Goal: Register for event/course

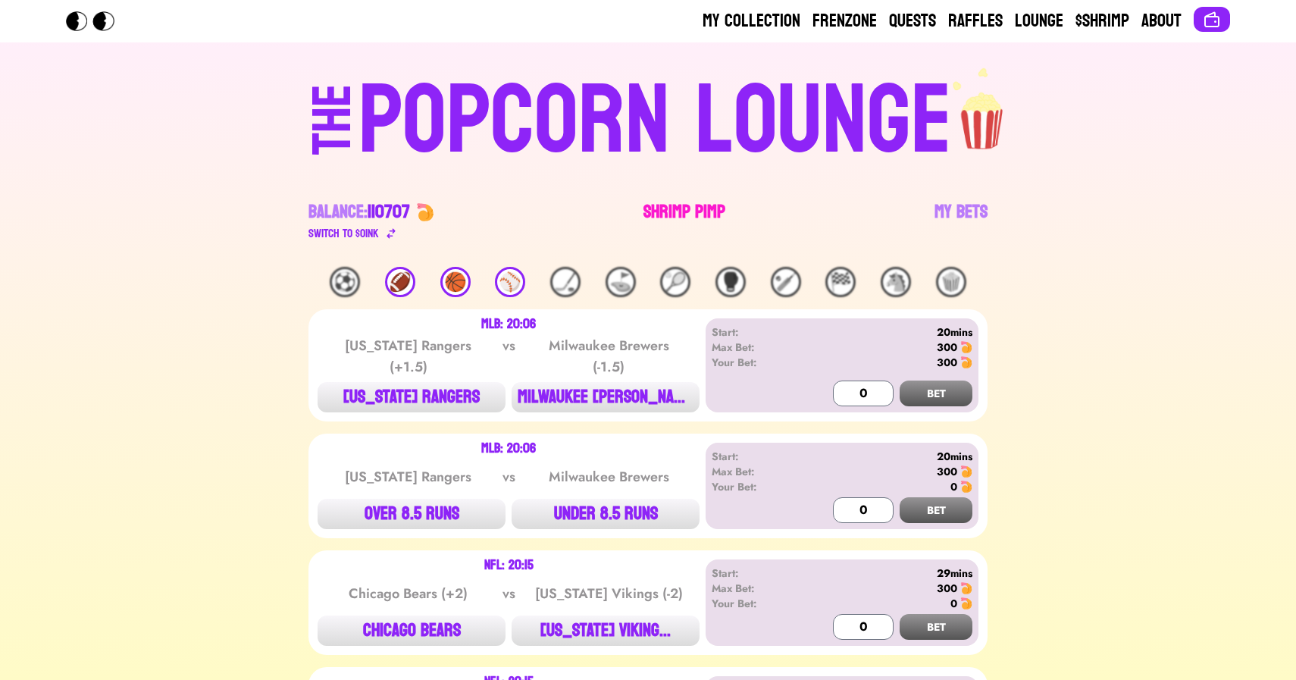
click at [665, 215] on link "Shrimp Pimp" at bounding box center [685, 221] width 82 height 42
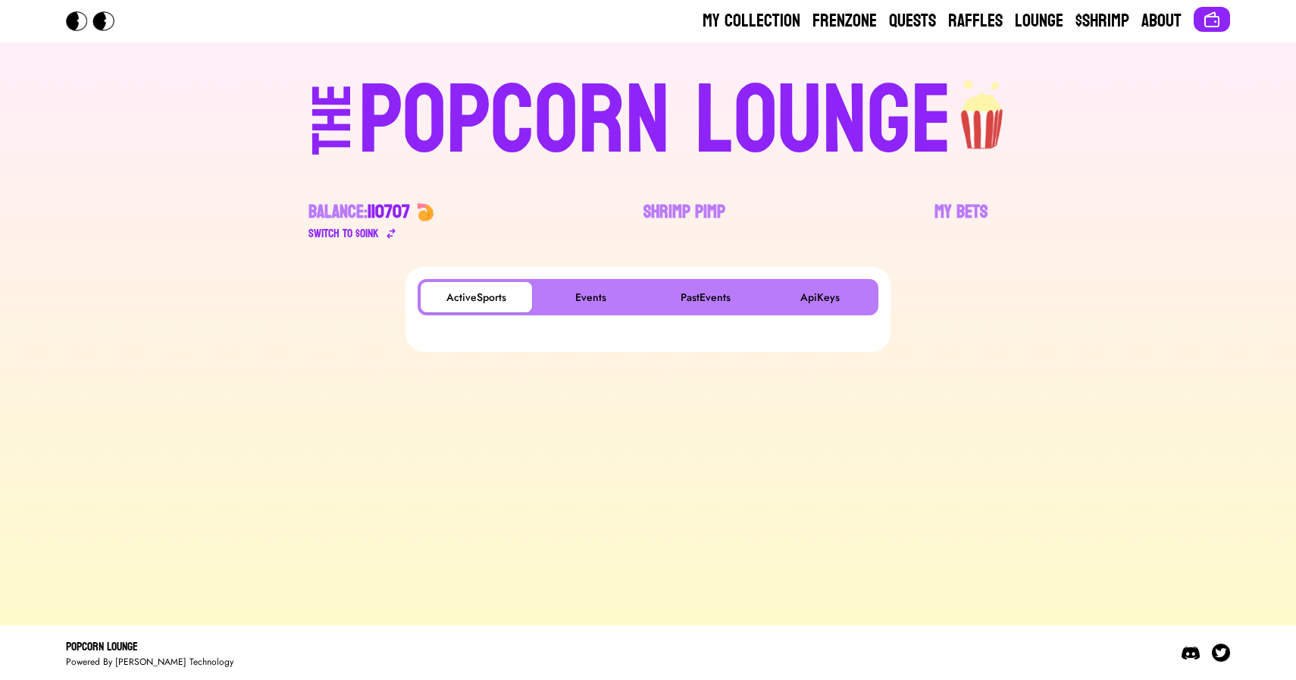
click at [551, 125] on div "POPCORN LOUNGE" at bounding box center [656, 121] width 594 height 97
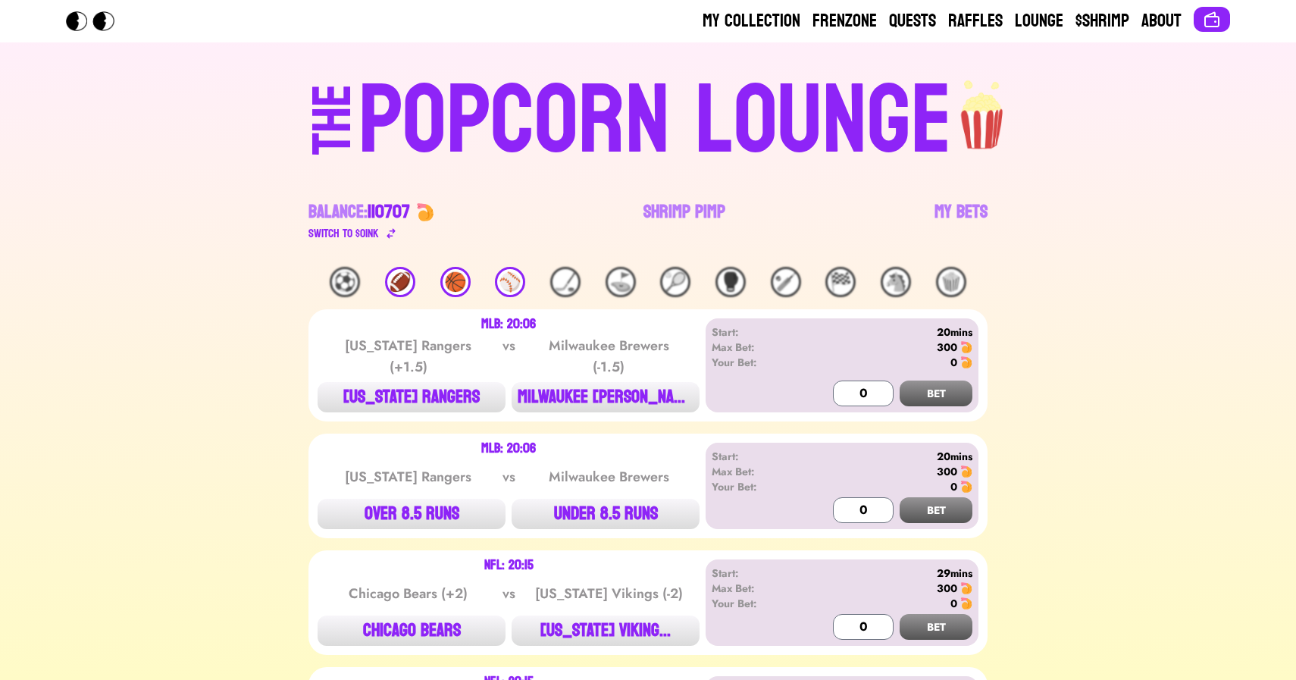
click at [442, 281] on div "🏀" at bounding box center [455, 282] width 30 height 30
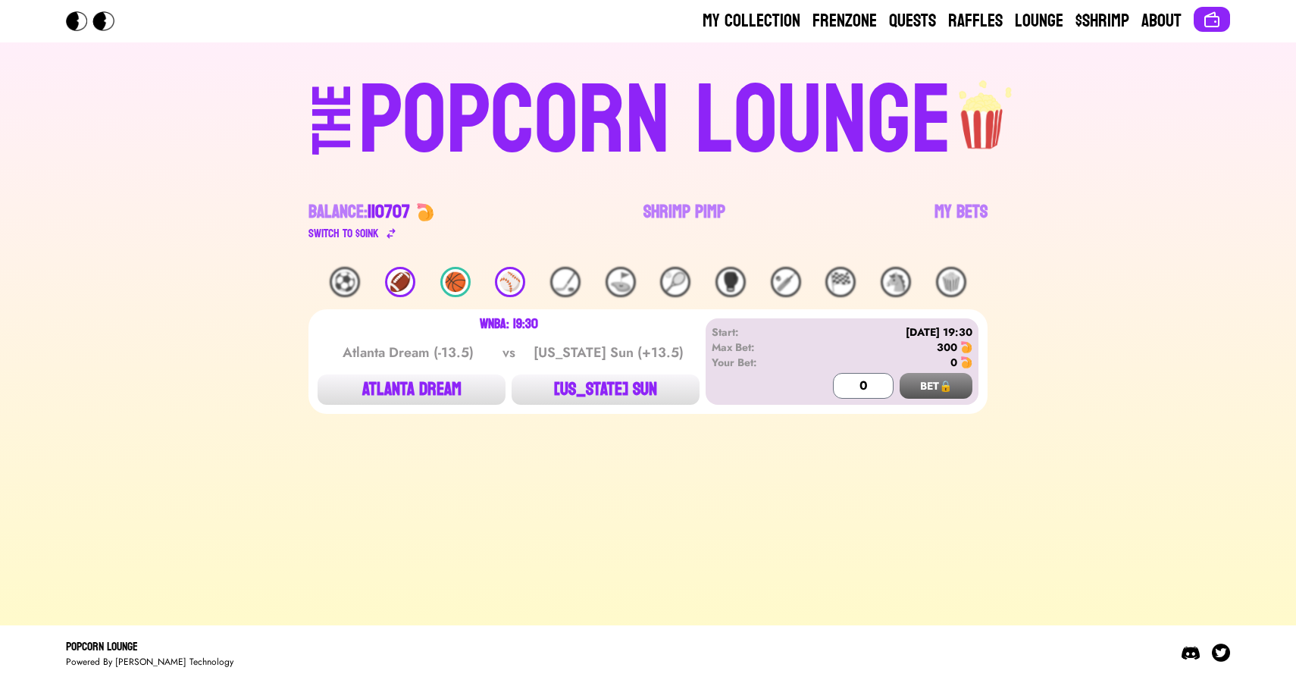
click at [612, 158] on div "POPCORN LOUNGE" at bounding box center [656, 121] width 594 height 97
click at [666, 208] on link "Shrimp Pimp" at bounding box center [685, 221] width 82 height 42
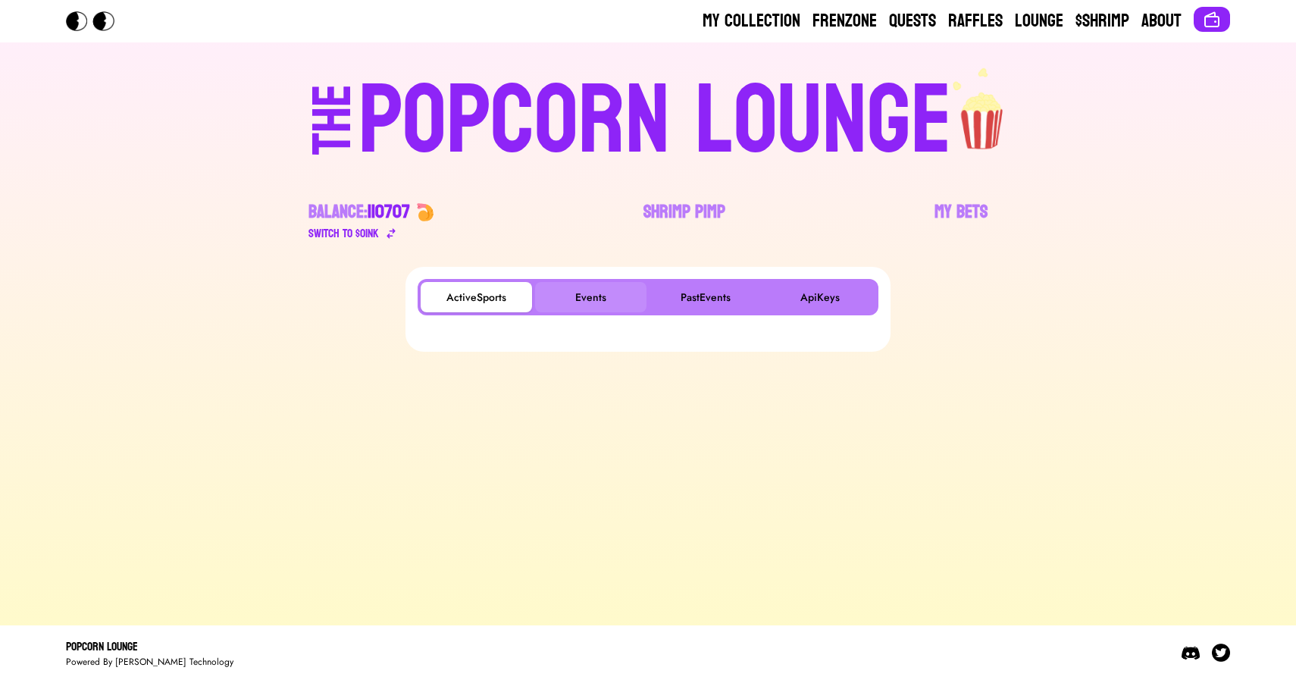
click at [605, 302] on button "Events" at bounding box center [590, 297] width 111 height 30
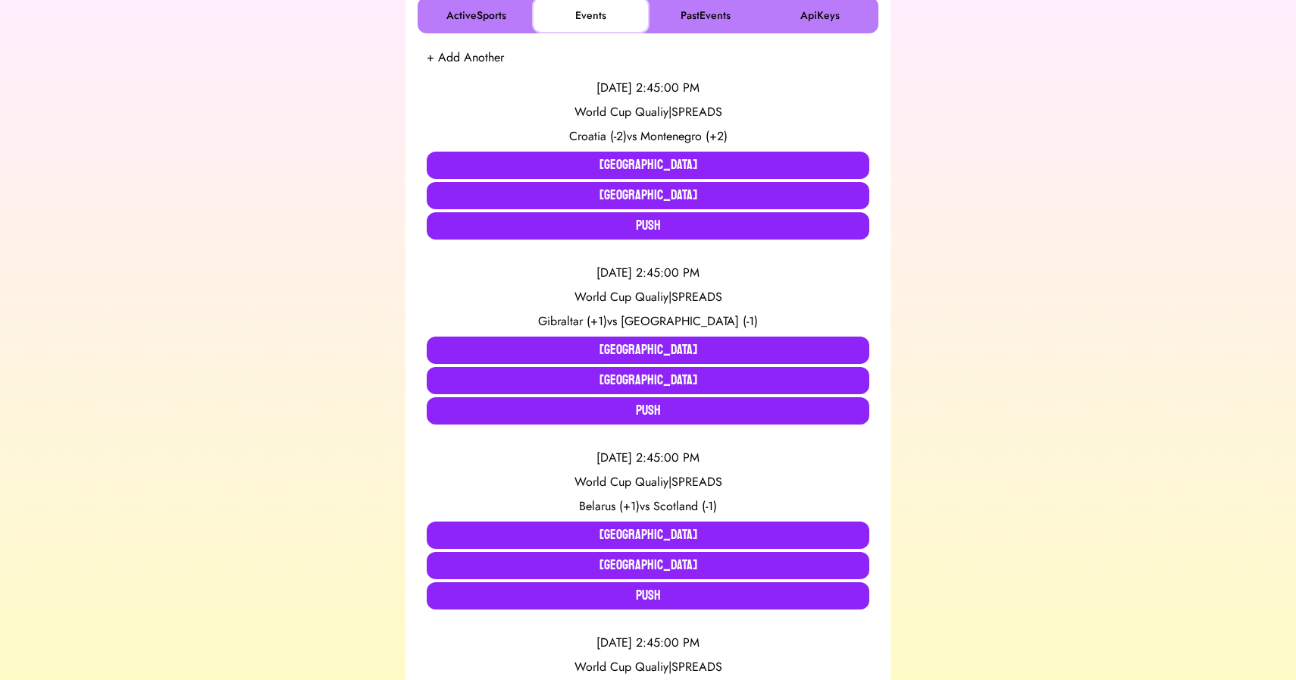
scroll to position [280, 0]
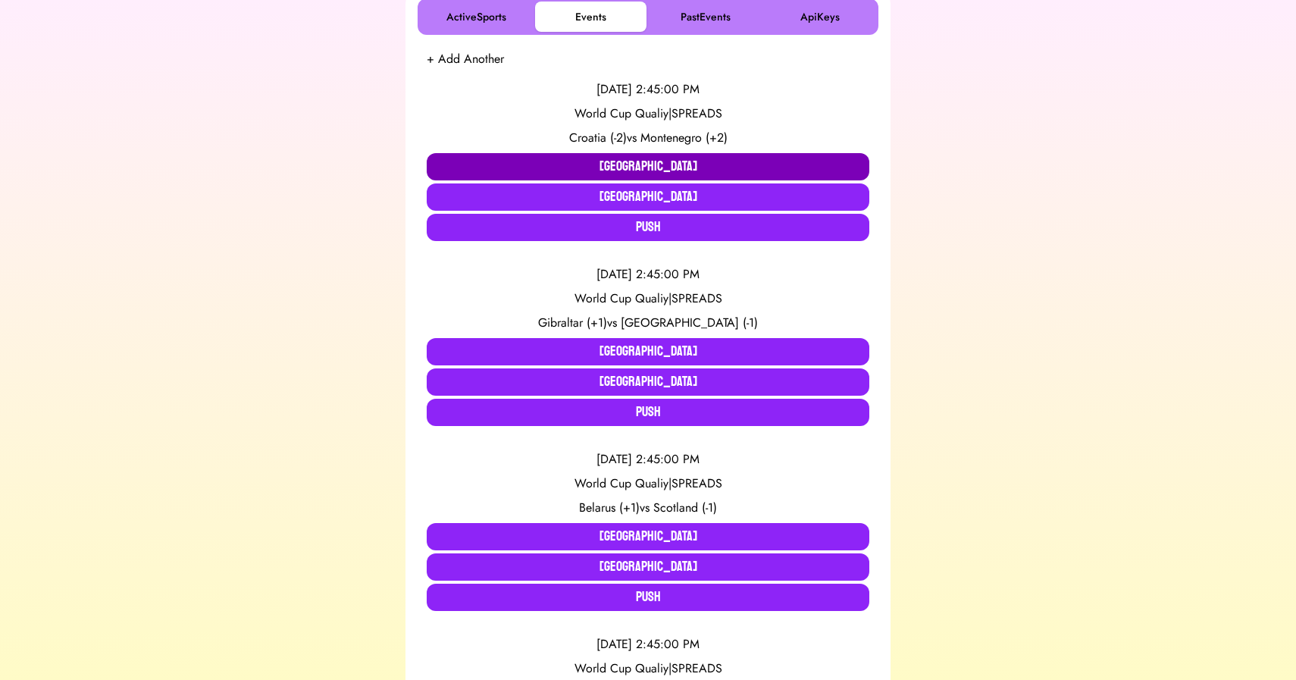
click at [644, 170] on button "[GEOGRAPHIC_DATA]" at bounding box center [648, 166] width 443 height 27
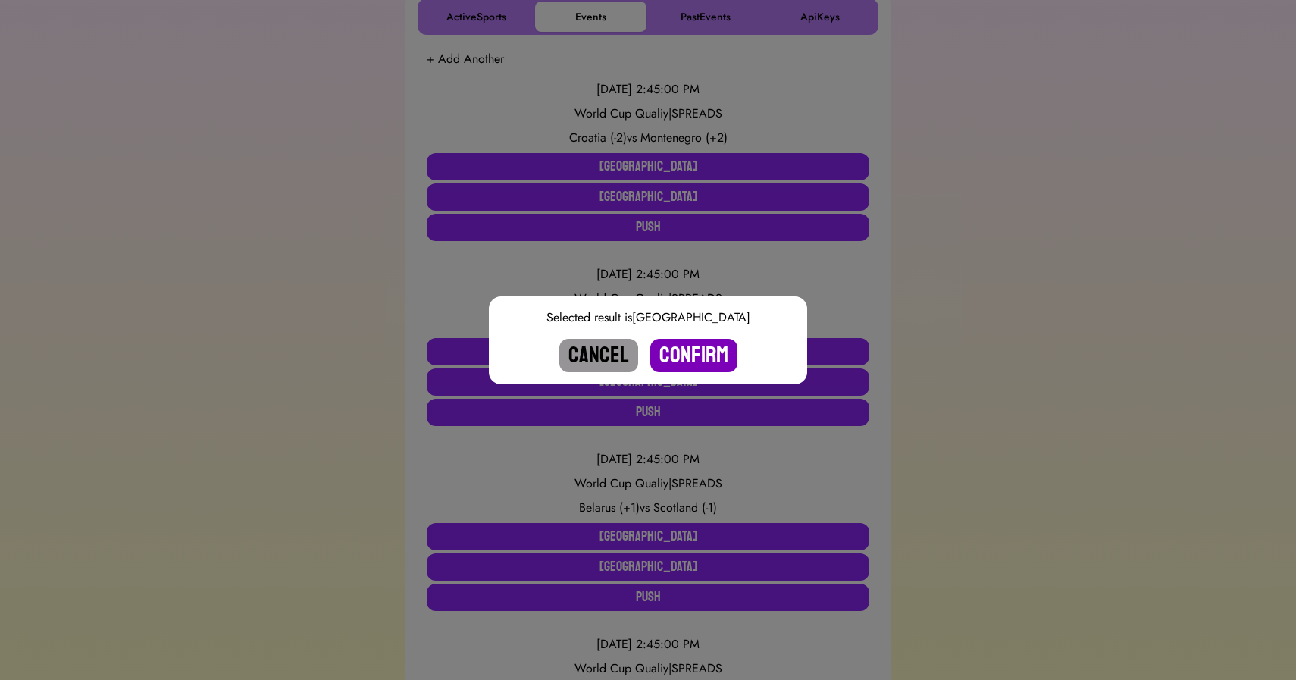
click at [683, 365] on button "Confirm" at bounding box center [693, 355] width 87 height 33
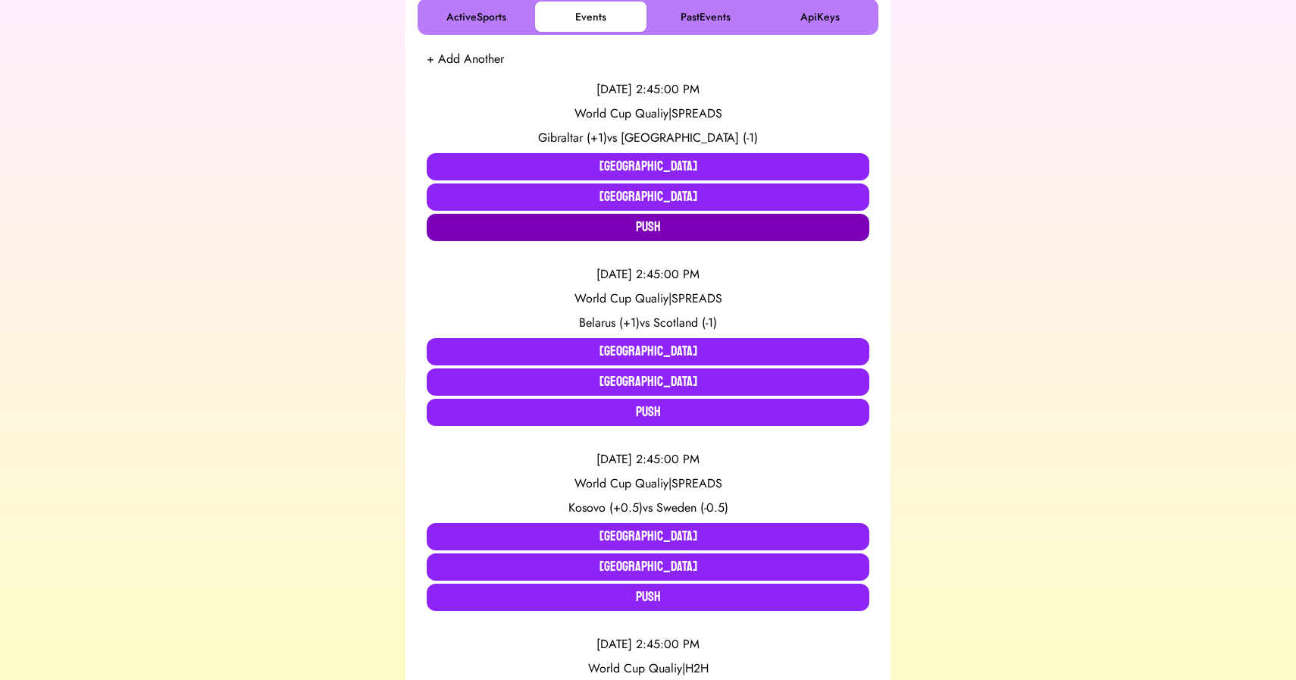
click at [616, 229] on button "Push" at bounding box center [648, 227] width 443 height 27
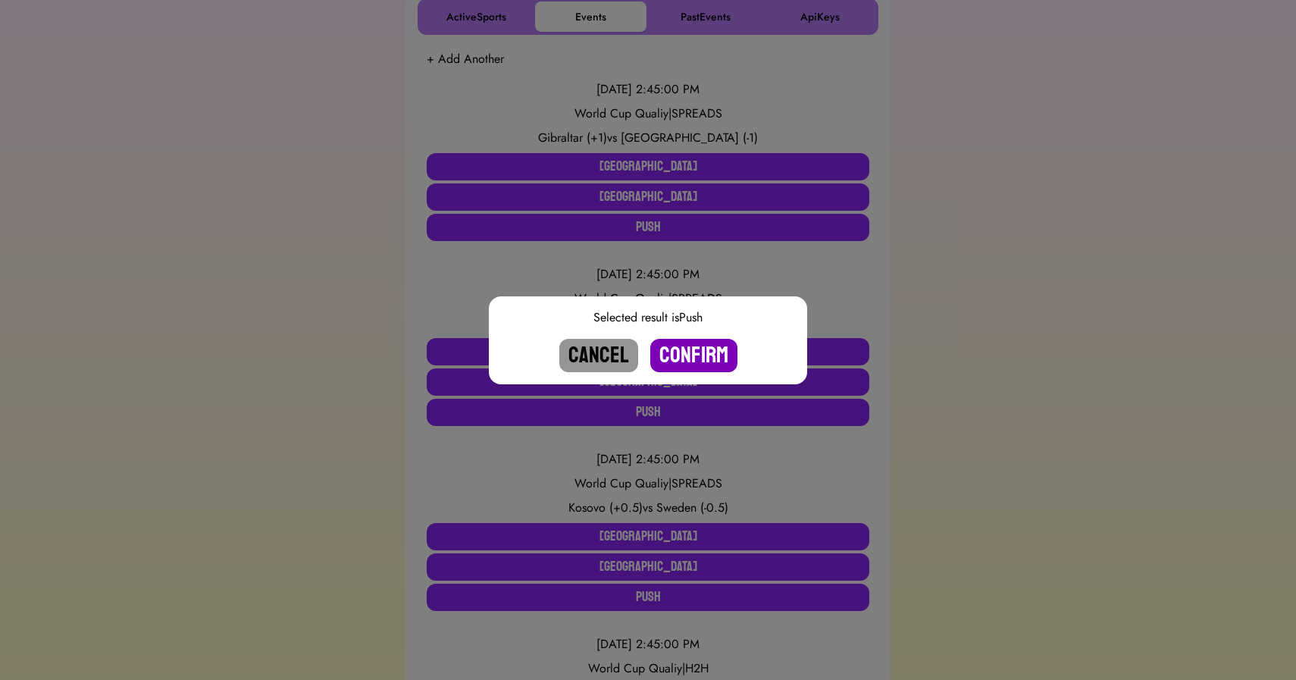
click at [675, 361] on button "Confirm" at bounding box center [693, 355] width 87 height 33
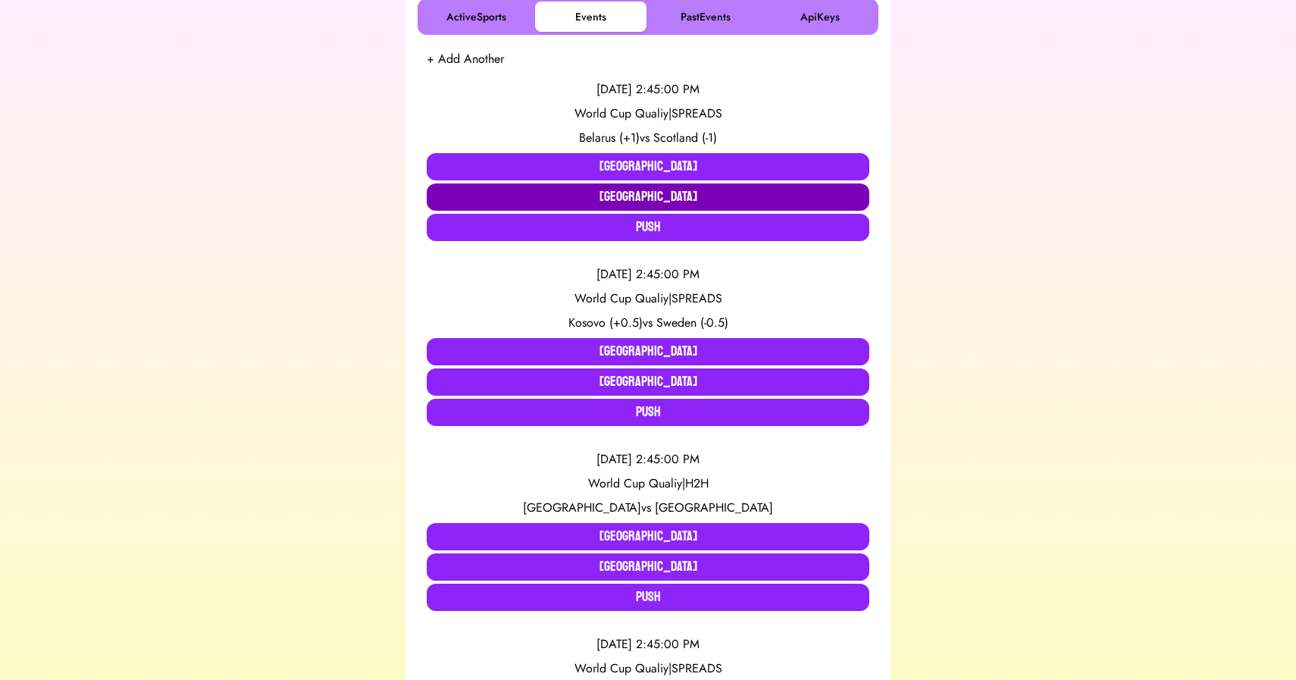
click at [657, 199] on button "[GEOGRAPHIC_DATA]" at bounding box center [648, 196] width 443 height 27
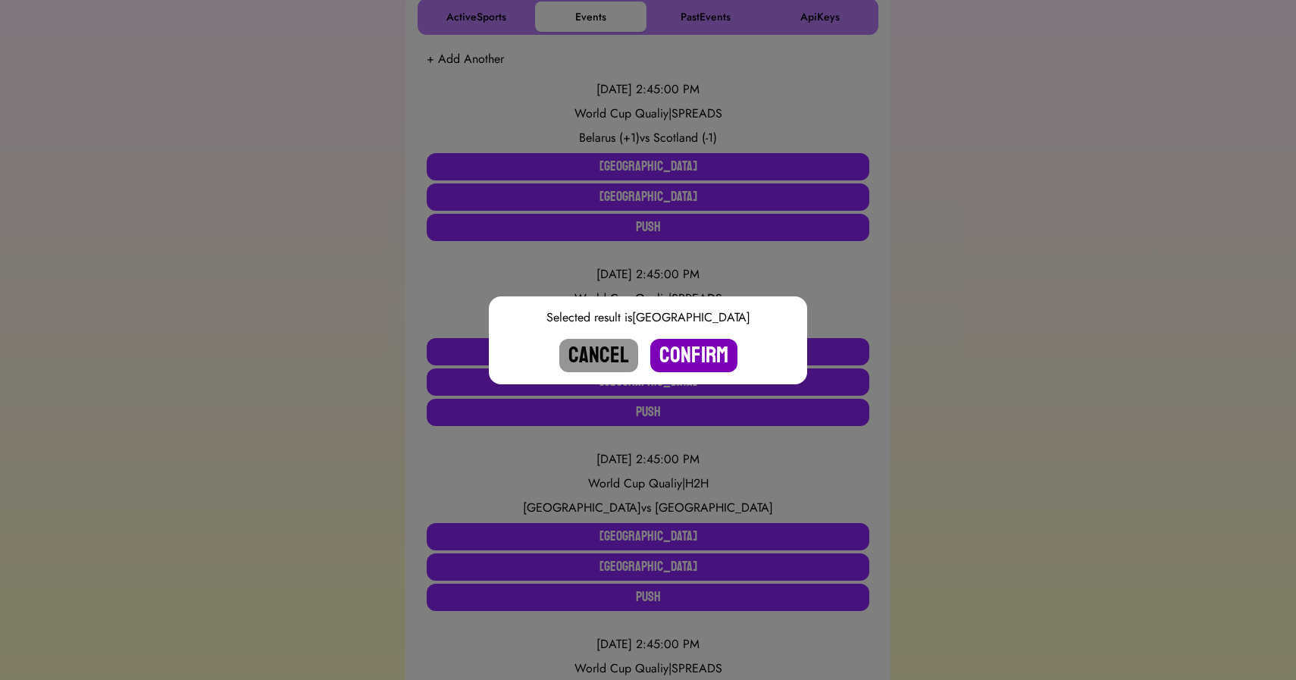
click at [697, 354] on button "Confirm" at bounding box center [693, 355] width 87 height 33
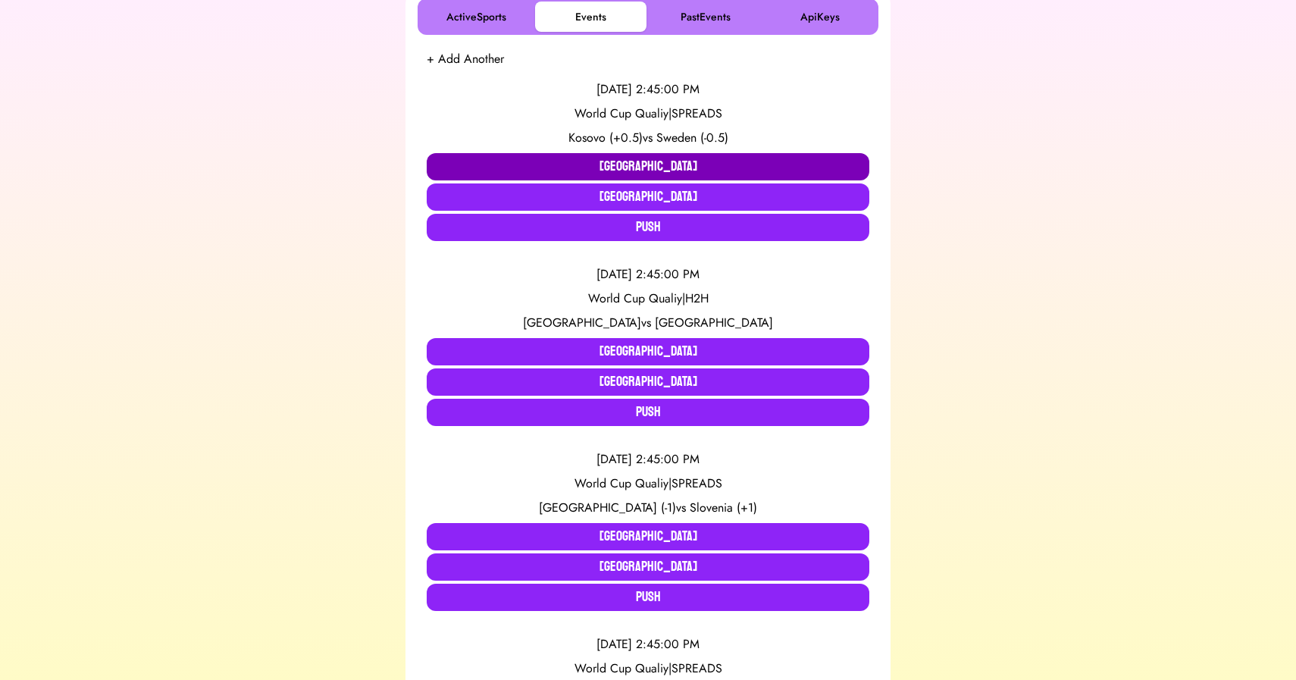
click at [567, 157] on button "[GEOGRAPHIC_DATA]" at bounding box center [648, 166] width 443 height 27
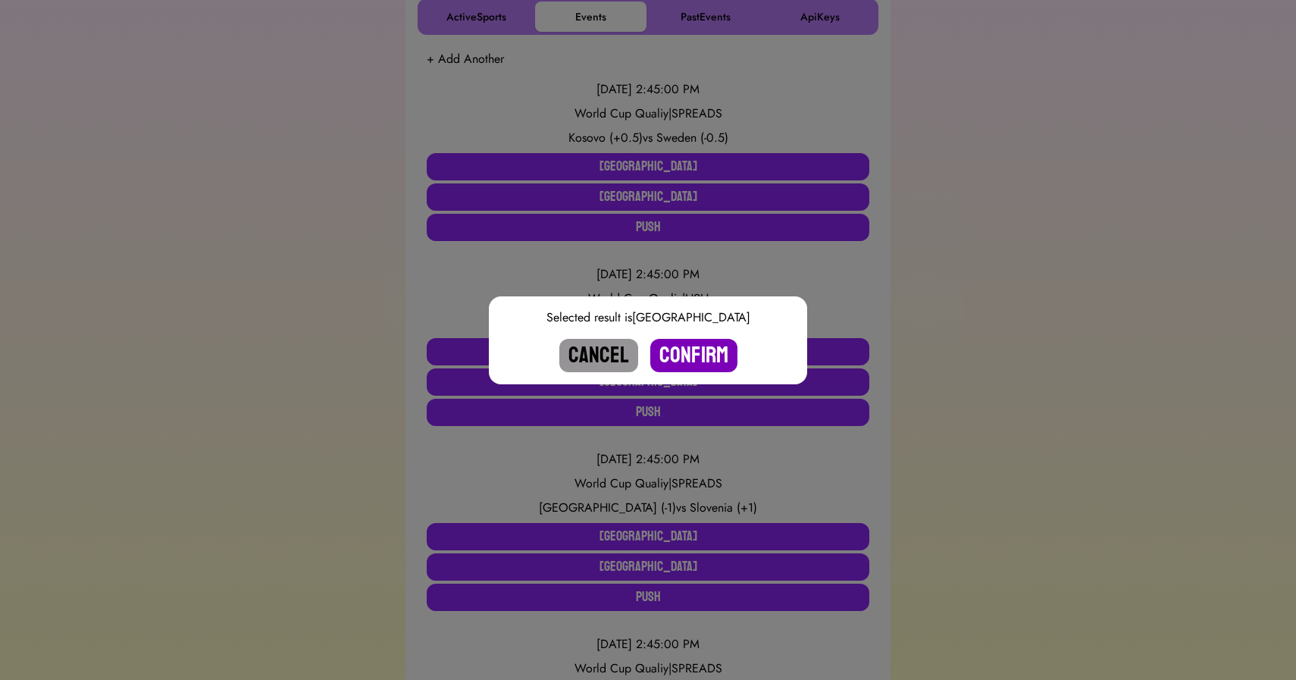
click at [688, 344] on button "Confirm" at bounding box center [693, 355] width 87 height 33
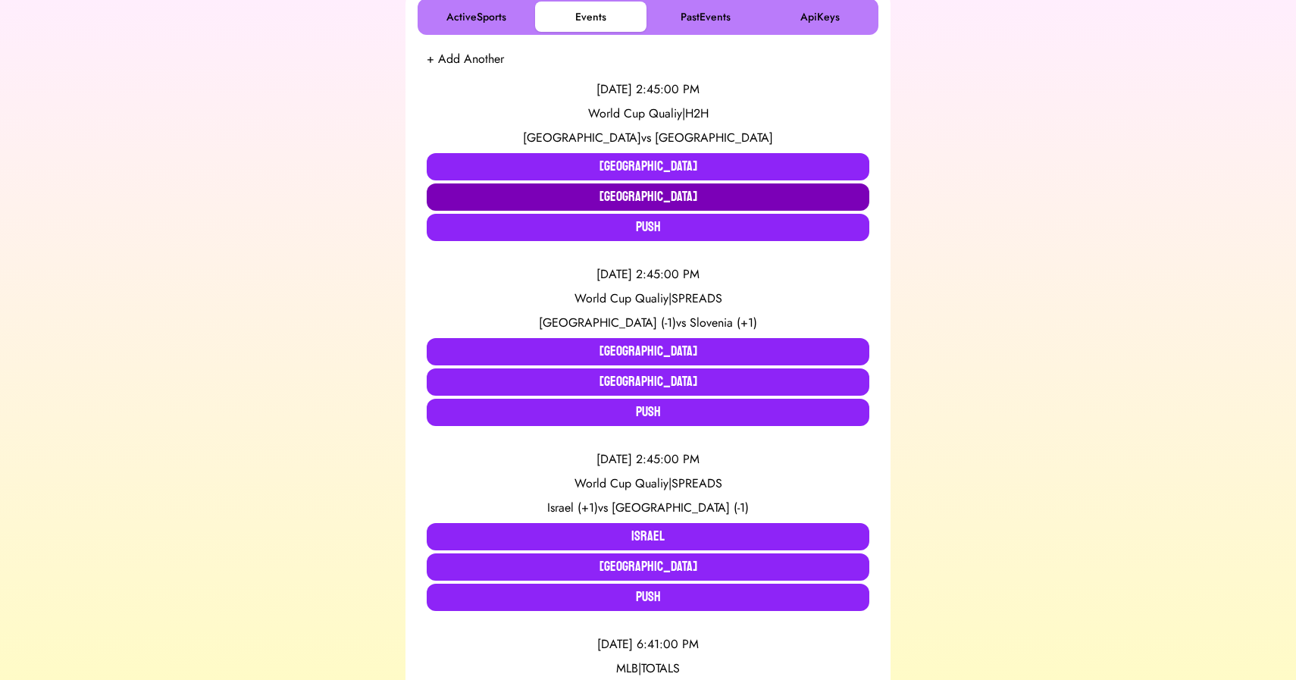
click at [624, 191] on button "[GEOGRAPHIC_DATA]" at bounding box center [648, 196] width 443 height 27
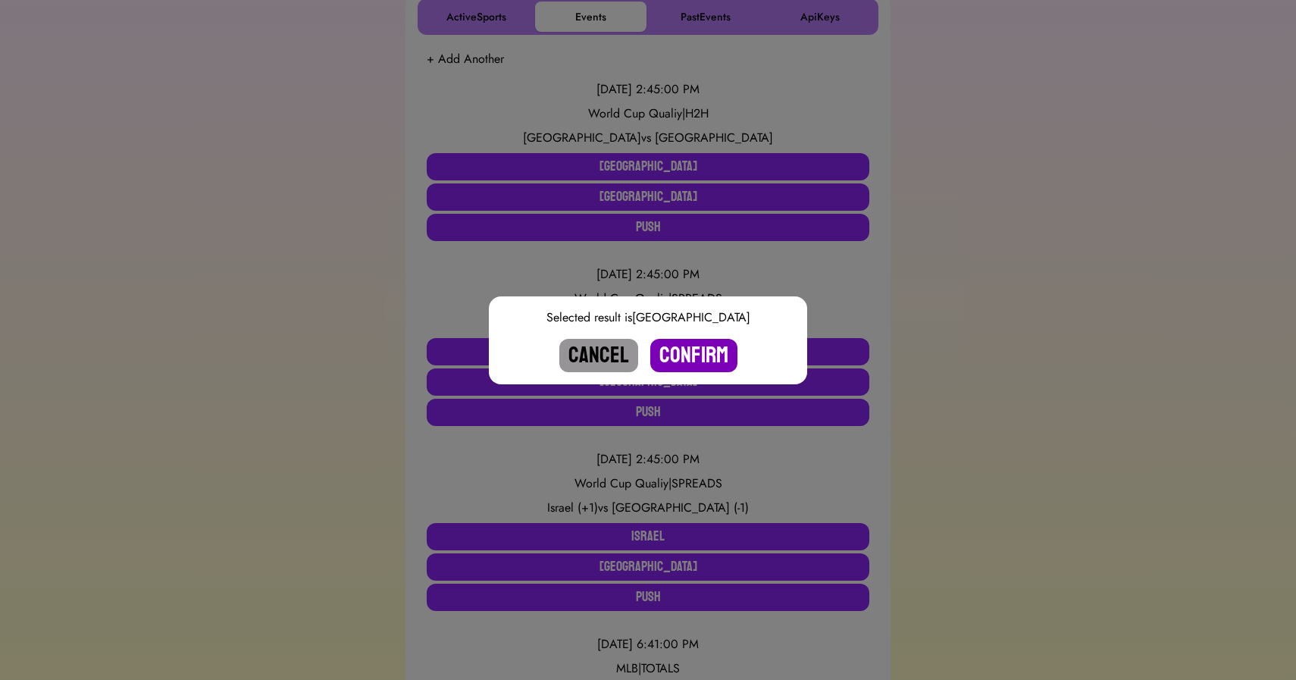
click at [691, 354] on button "Confirm" at bounding box center [693, 355] width 87 height 33
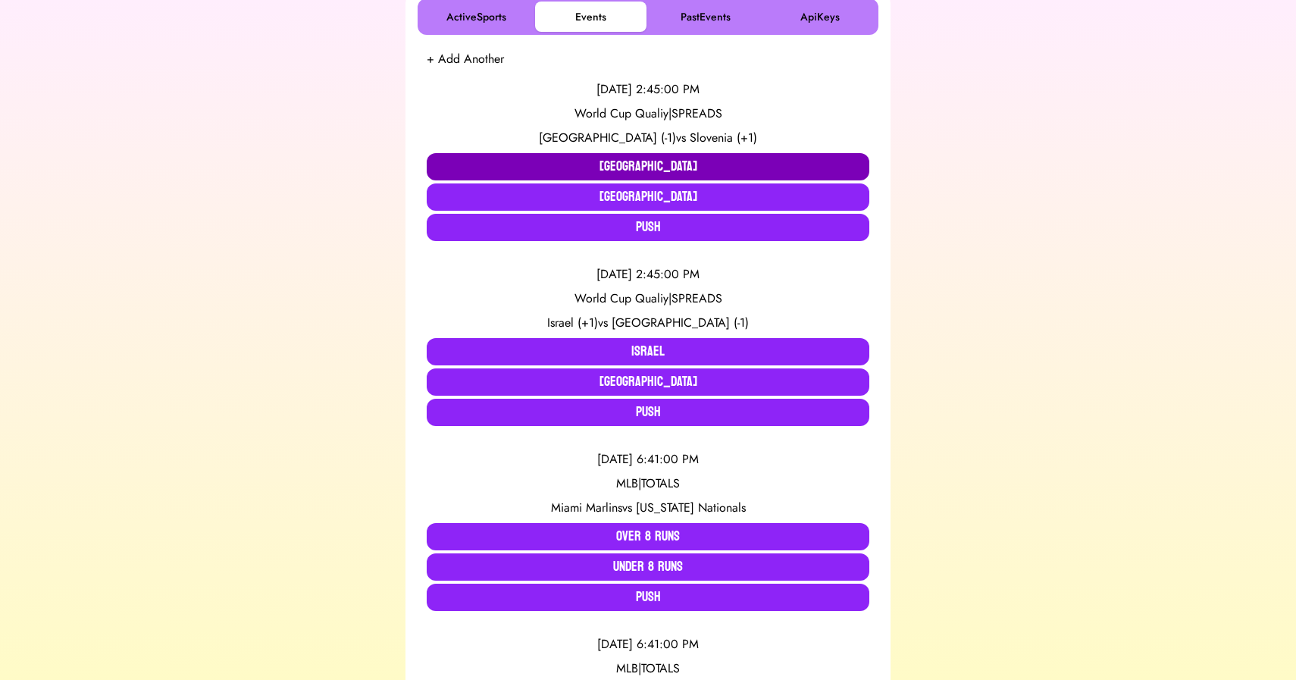
click at [601, 168] on button "[GEOGRAPHIC_DATA]" at bounding box center [648, 166] width 443 height 27
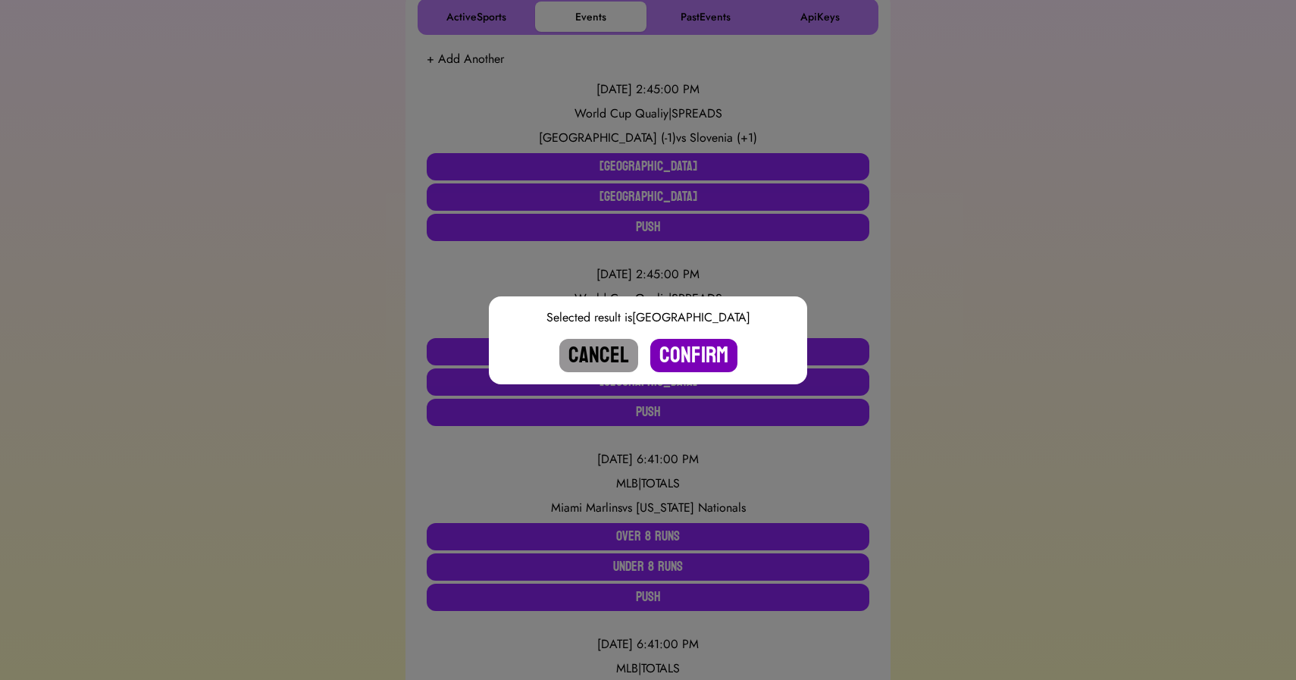
click at [700, 348] on button "Confirm" at bounding box center [693, 355] width 87 height 33
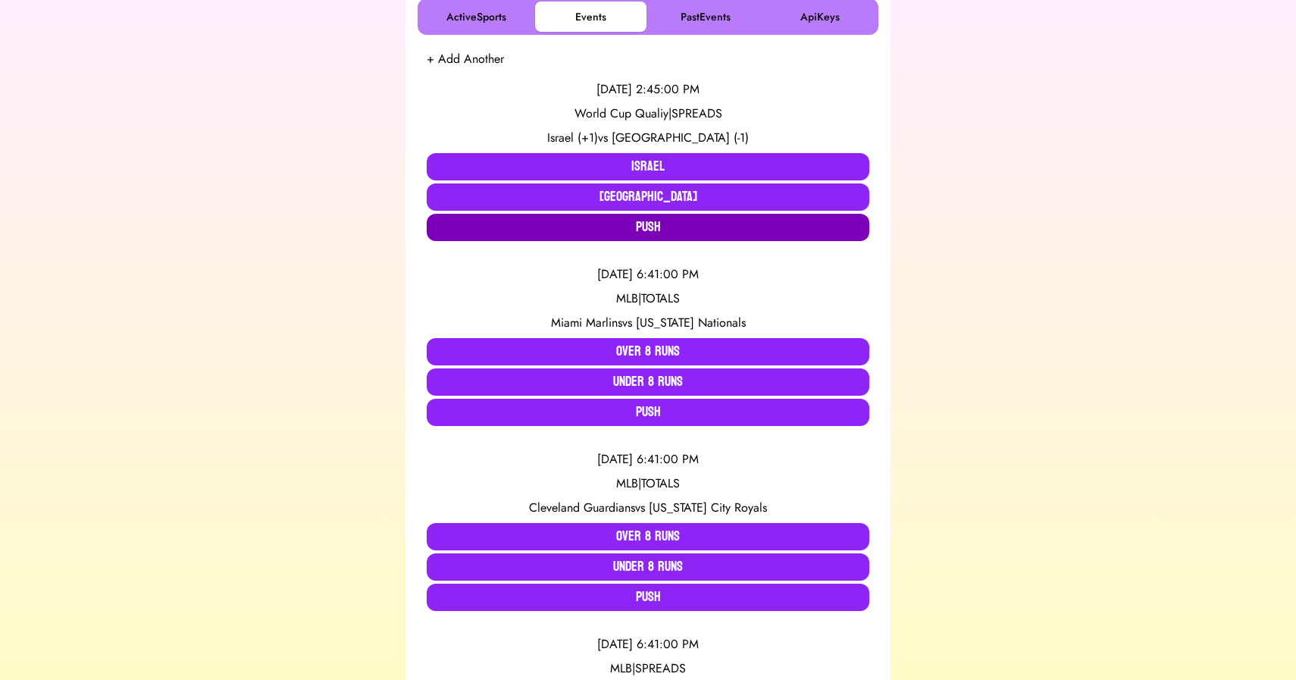
click at [559, 230] on button "Push" at bounding box center [648, 227] width 443 height 27
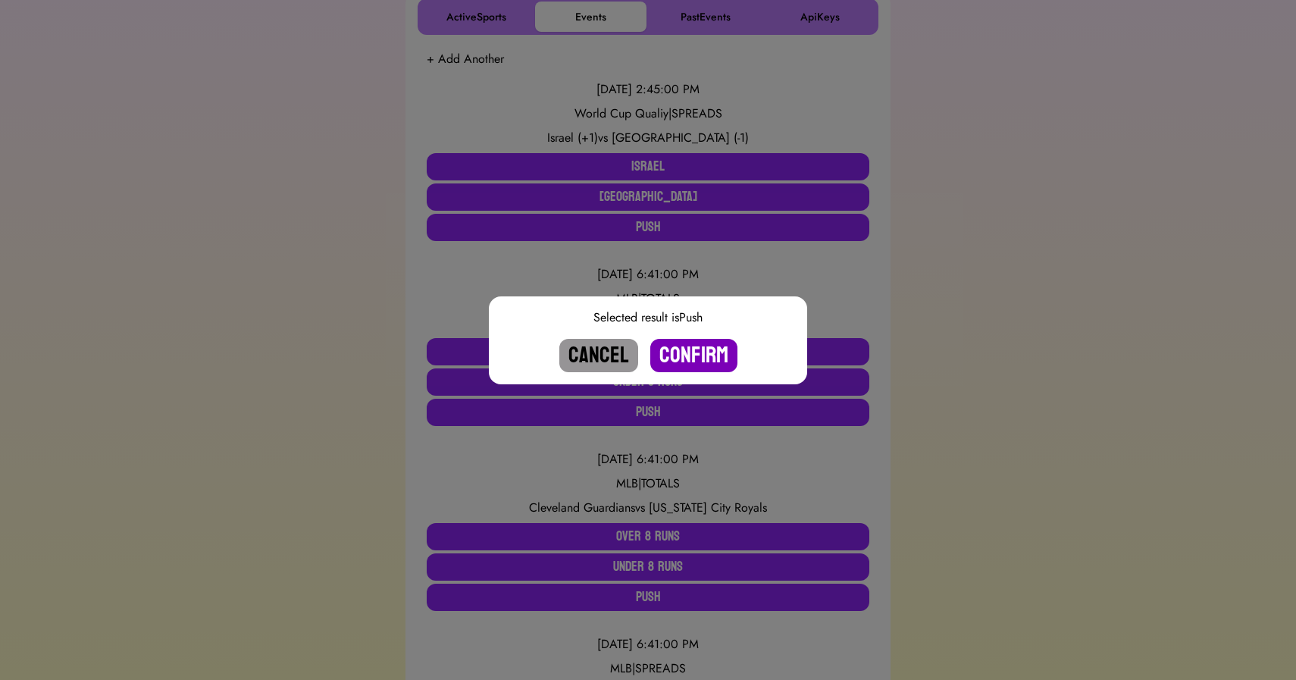
click at [693, 354] on button "Confirm" at bounding box center [693, 355] width 87 height 33
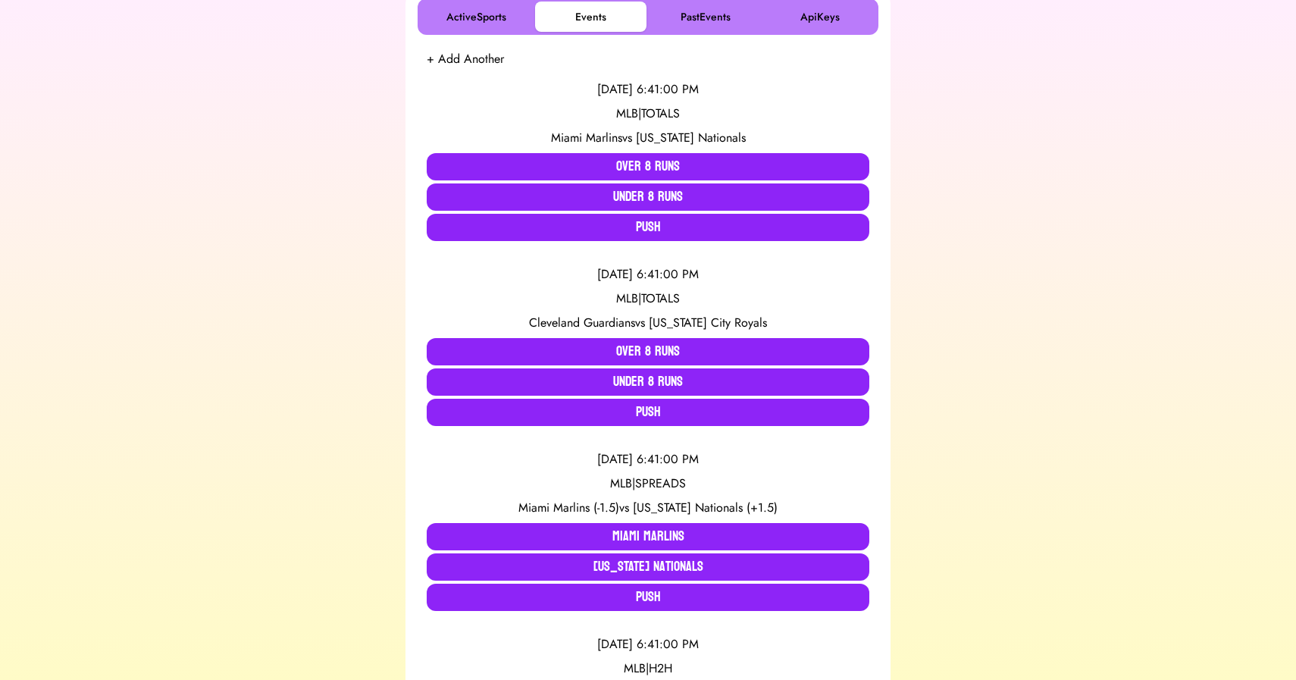
scroll to position [0, 0]
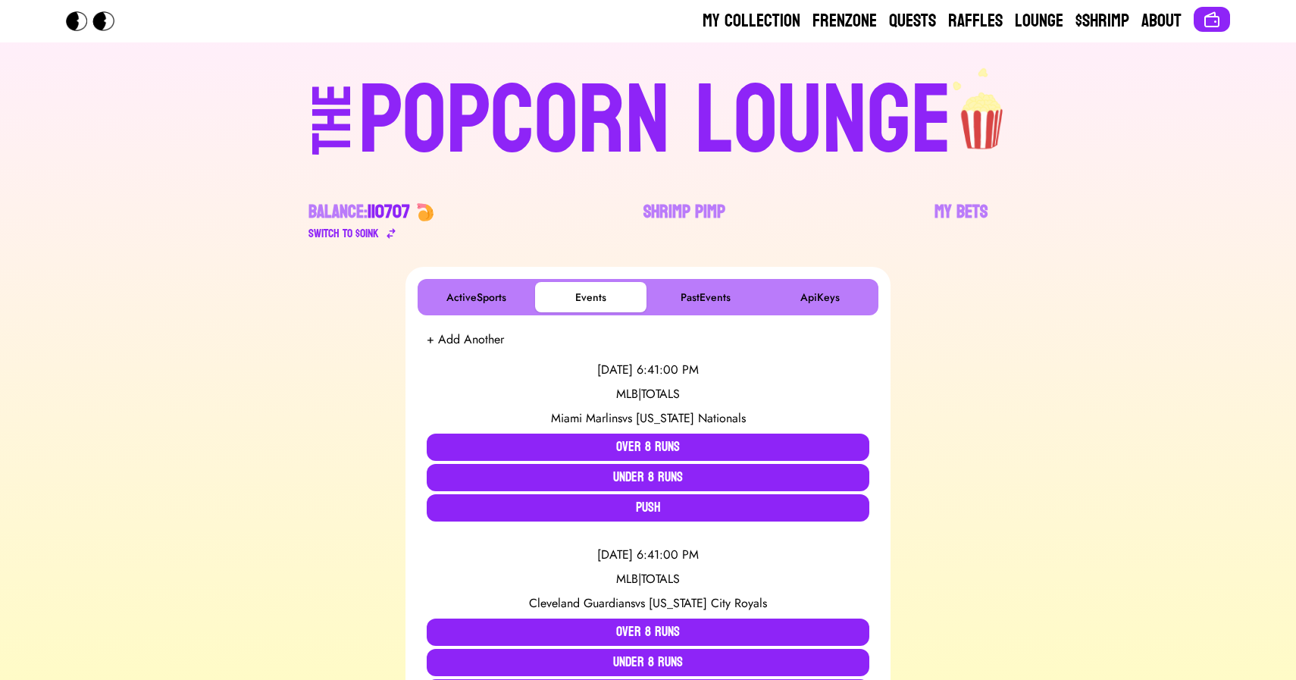
click at [602, 149] on div "POPCORN LOUNGE" at bounding box center [656, 121] width 594 height 97
